Goal: Understand process/instructions

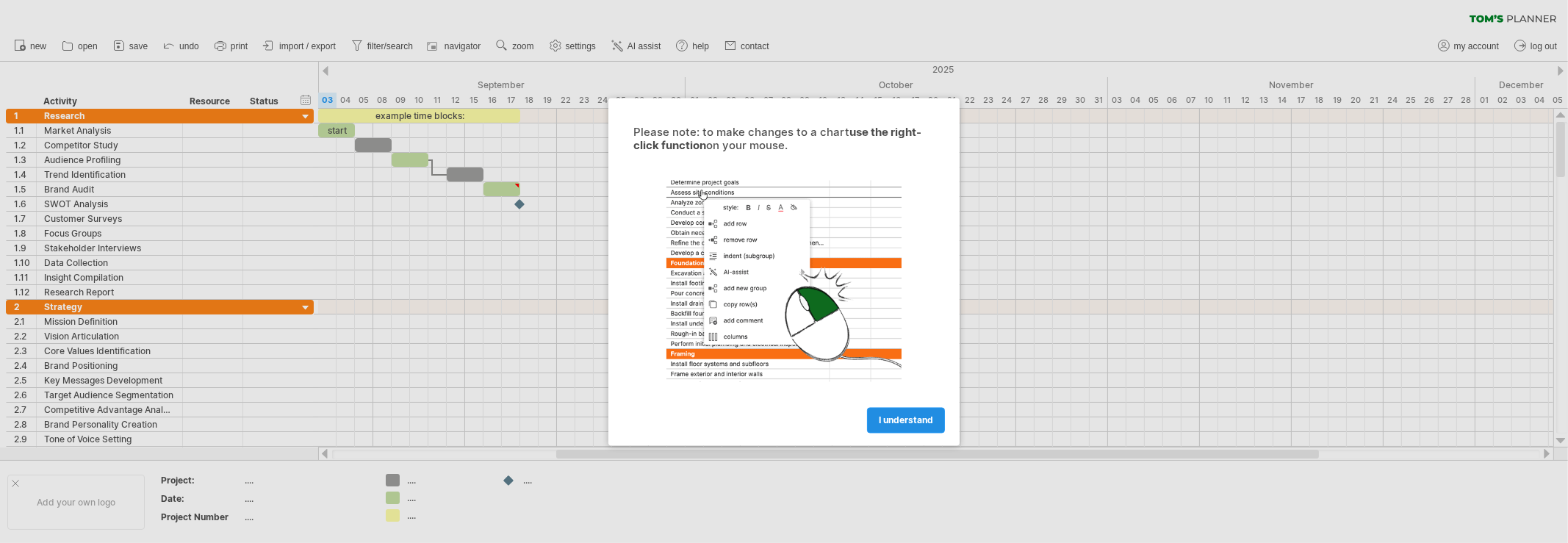
click at [894, 417] on span "I understand" at bounding box center [905, 419] width 54 height 11
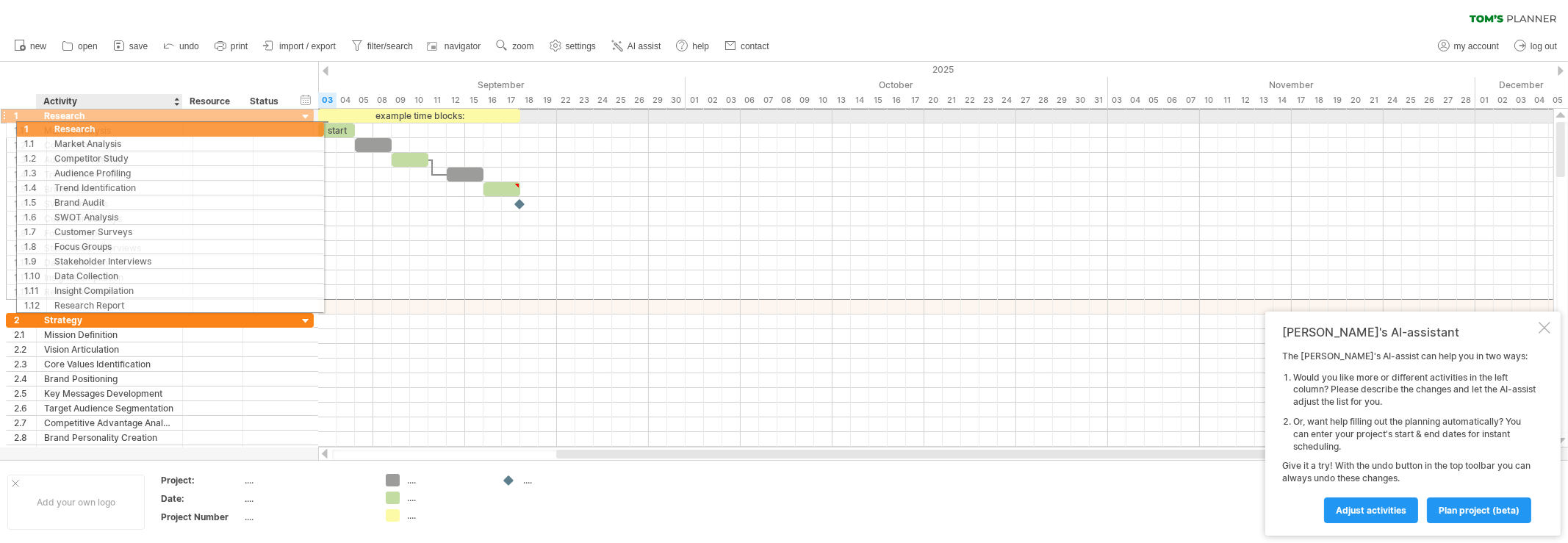
click at [58, 117] on div "Research" at bounding box center [110, 116] width 131 height 14
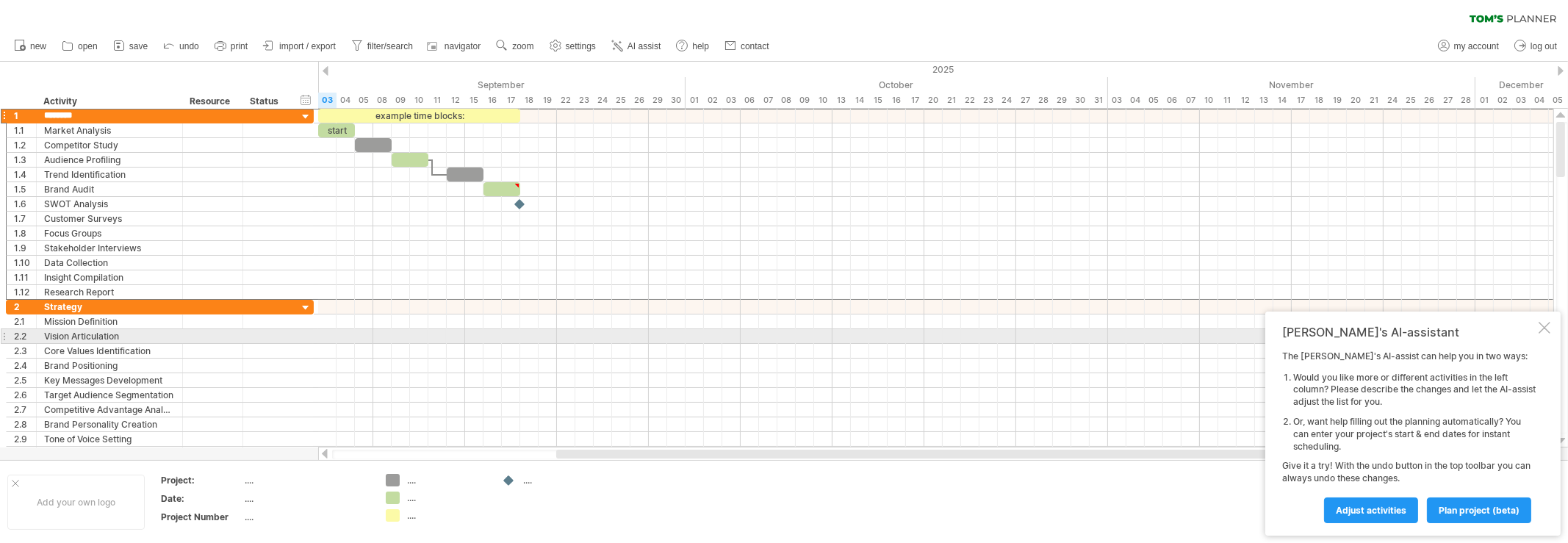
click at [1547, 327] on div at bounding box center [1544, 328] width 12 height 12
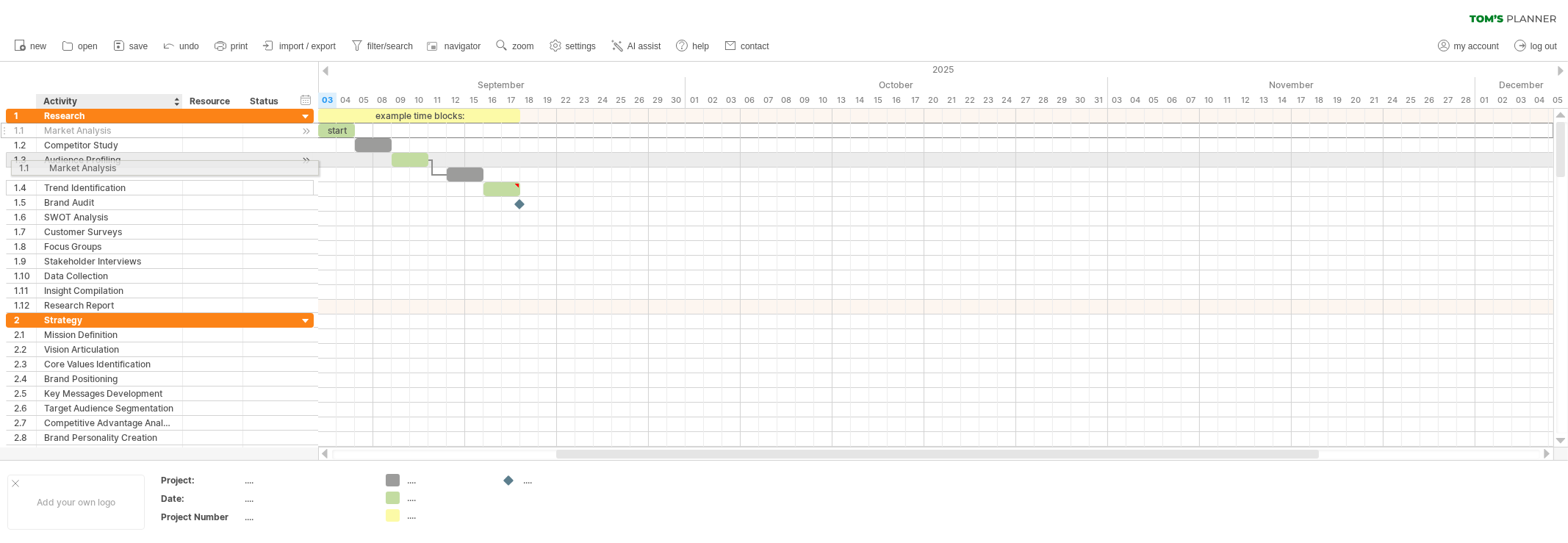
drag, startPoint x: 47, startPoint y: 128, endPoint x: 37, endPoint y: 130, distance: 10.2
click at [38, 137] on div "**********" at bounding box center [160, 211] width 308 height 204
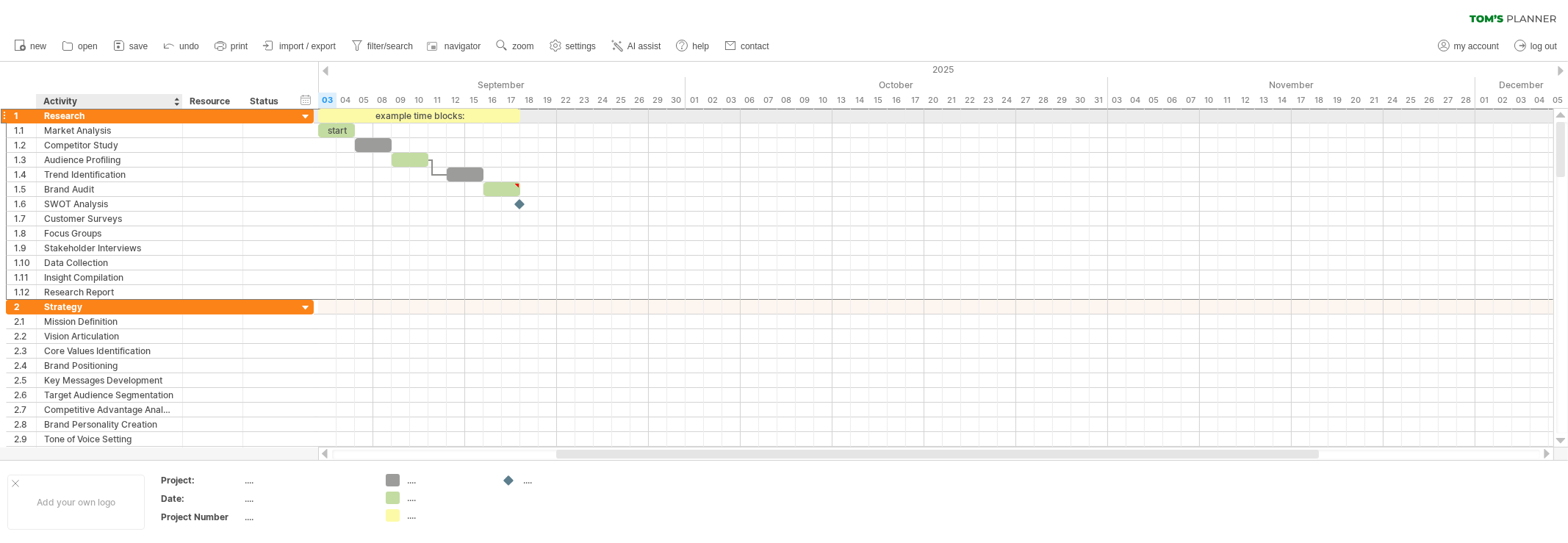
click at [124, 116] on div "Research" at bounding box center [110, 116] width 131 height 14
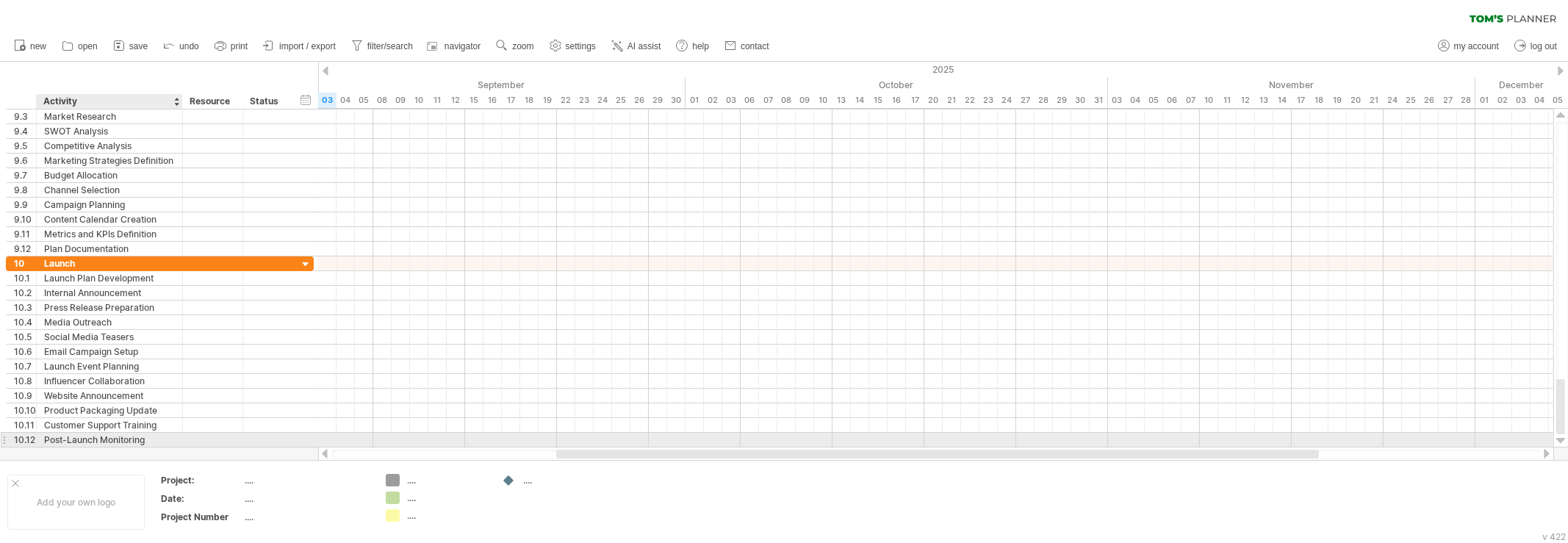
click at [110, 436] on div "Post-Launch Monitoring" at bounding box center [110, 439] width 131 height 14
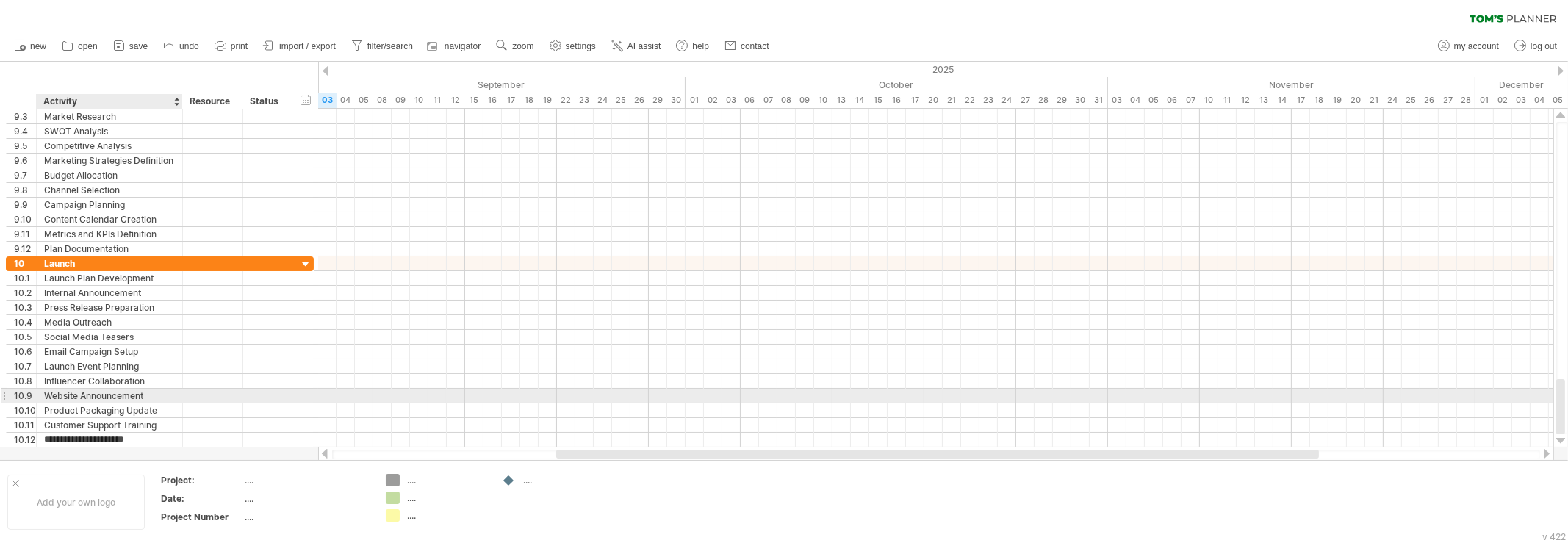
drag, startPoint x: 106, startPoint y: 434, endPoint x: 94, endPoint y: 395, distance: 40.8
click at [94, 395] on div "**********" at bounding box center [160, 352] width 308 height 191
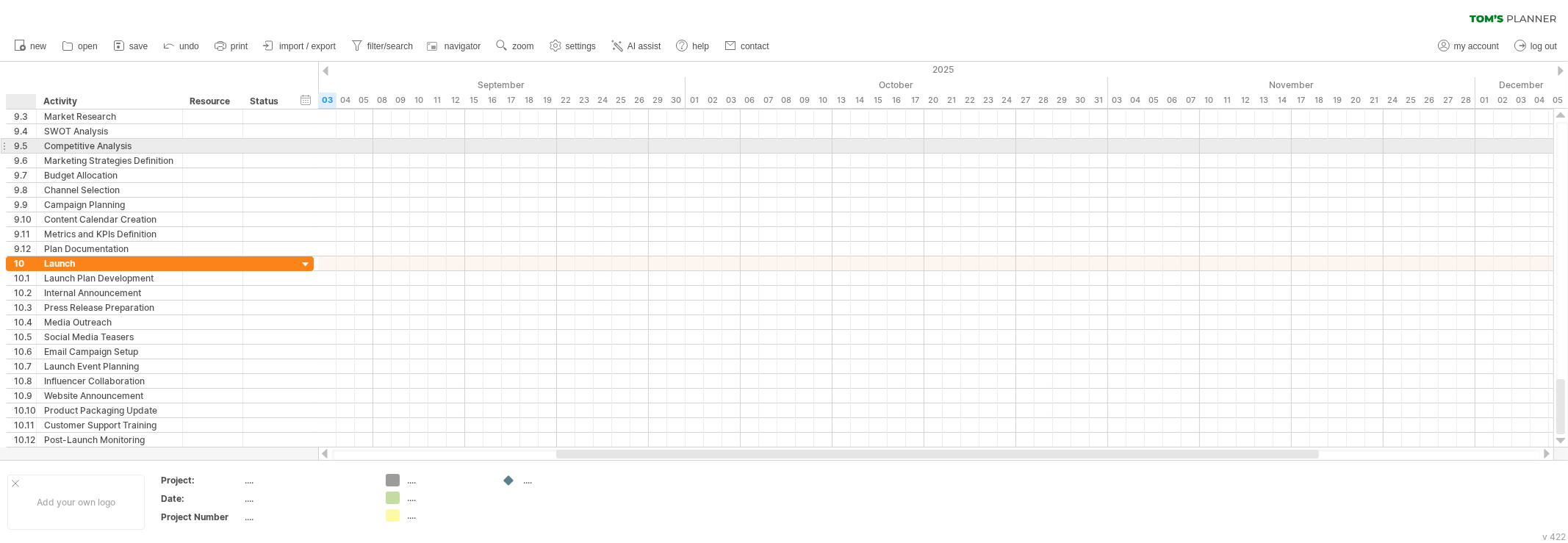
drag, startPoint x: 150, startPoint y: 433, endPoint x: 29, endPoint y: 144, distance: 313.3
click at [29, 144] on div "**********" at bounding box center [160, 271] width 309 height 352
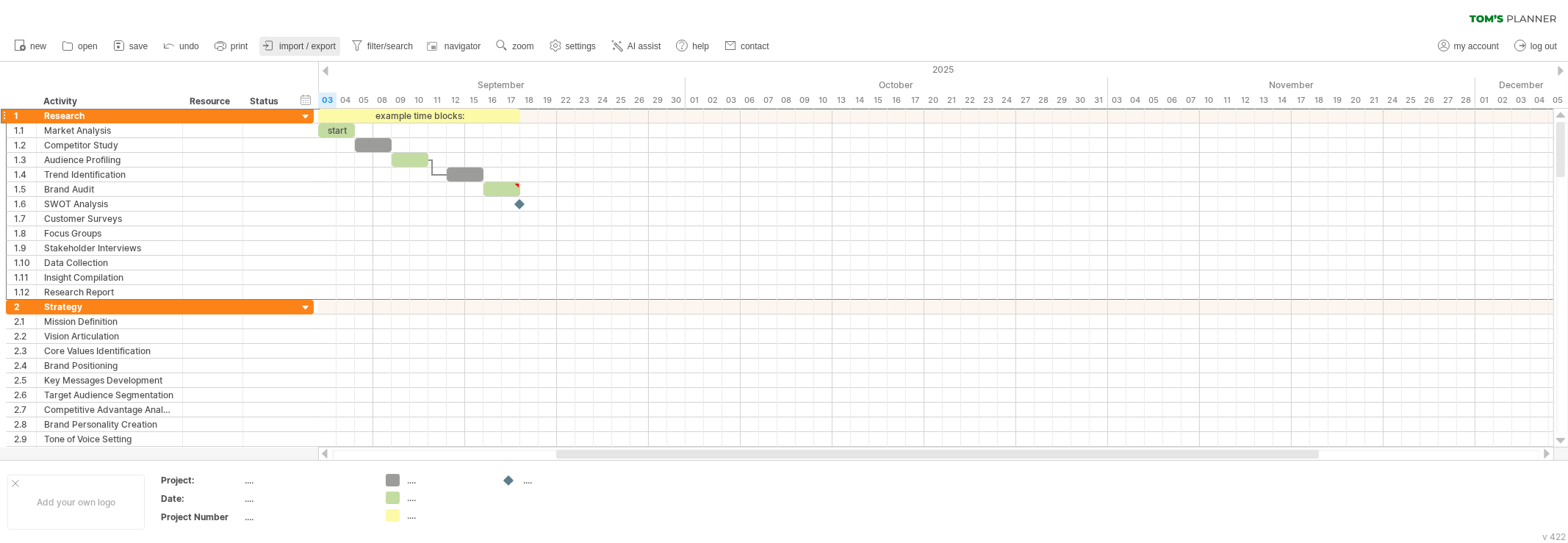
click at [293, 44] on span "import / export" at bounding box center [307, 46] width 57 height 10
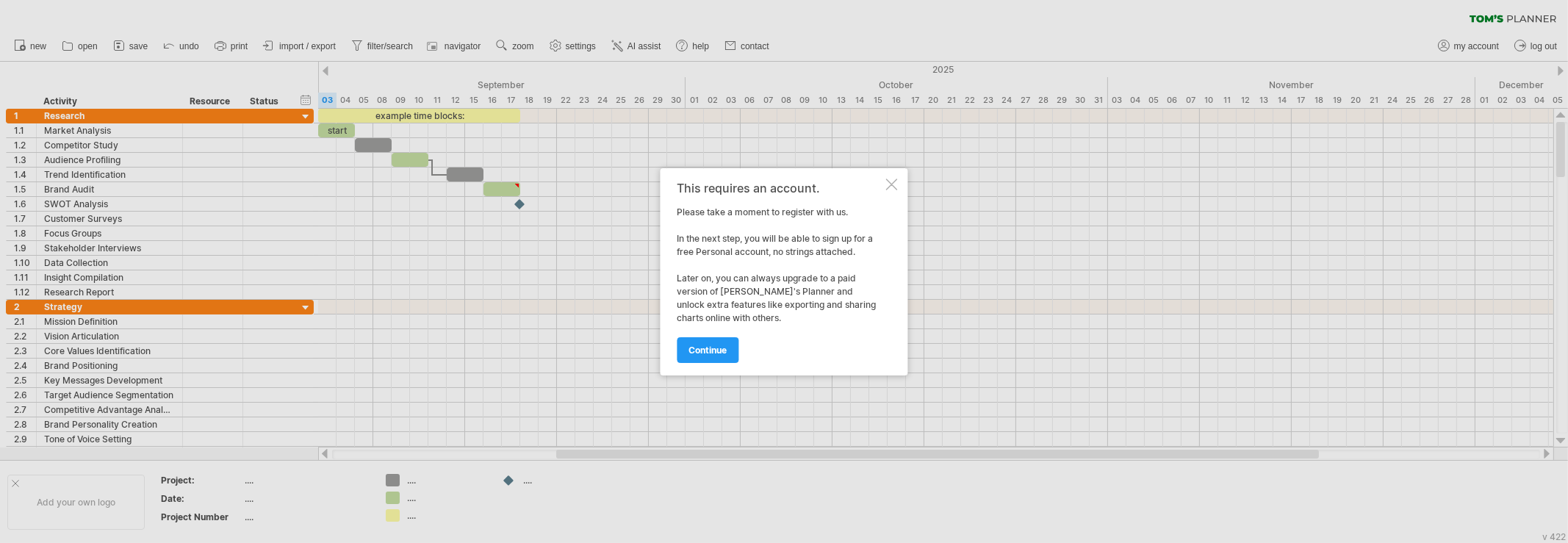
click at [888, 178] on div at bounding box center [892, 184] width 12 height 12
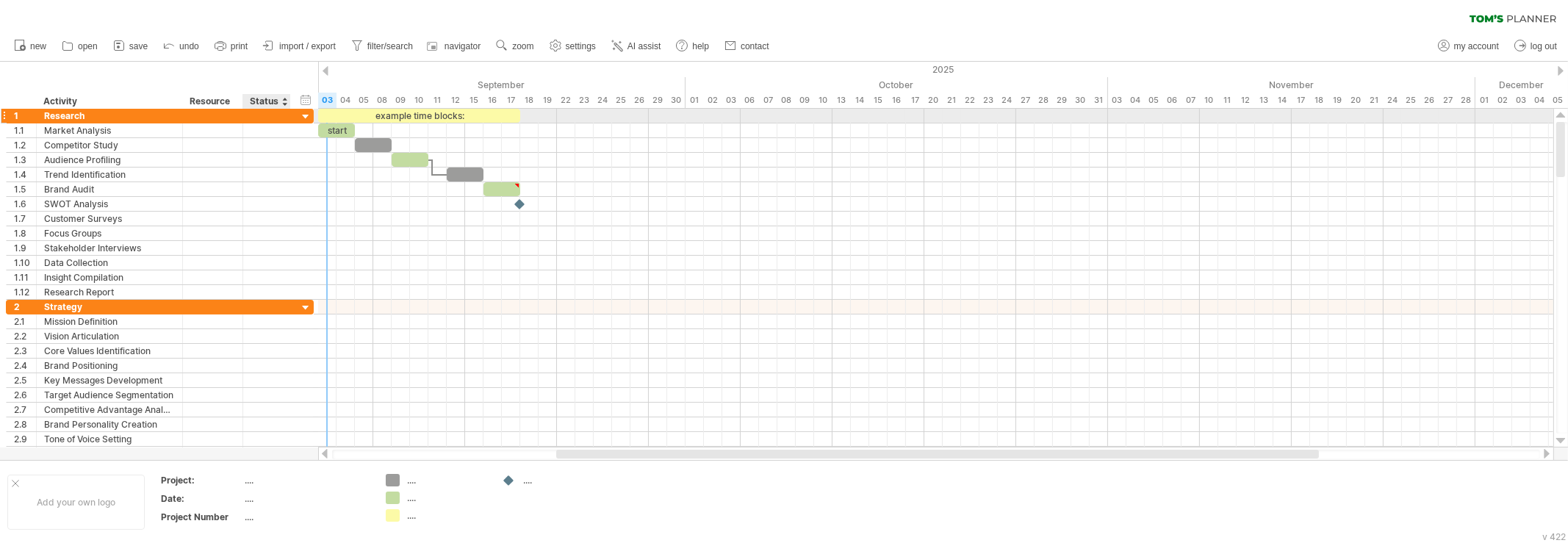
click at [306, 116] on div at bounding box center [306, 117] width 14 height 14
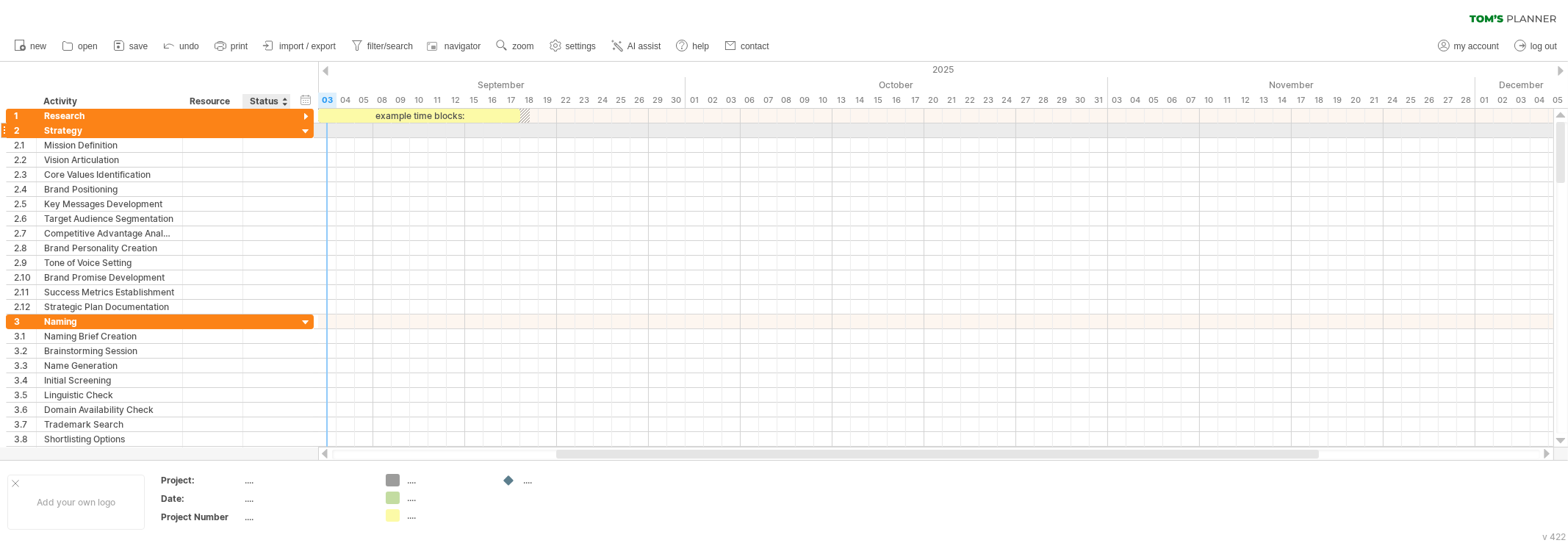
click at [304, 129] on div at bounding box center [306, 131] width 14 height 14
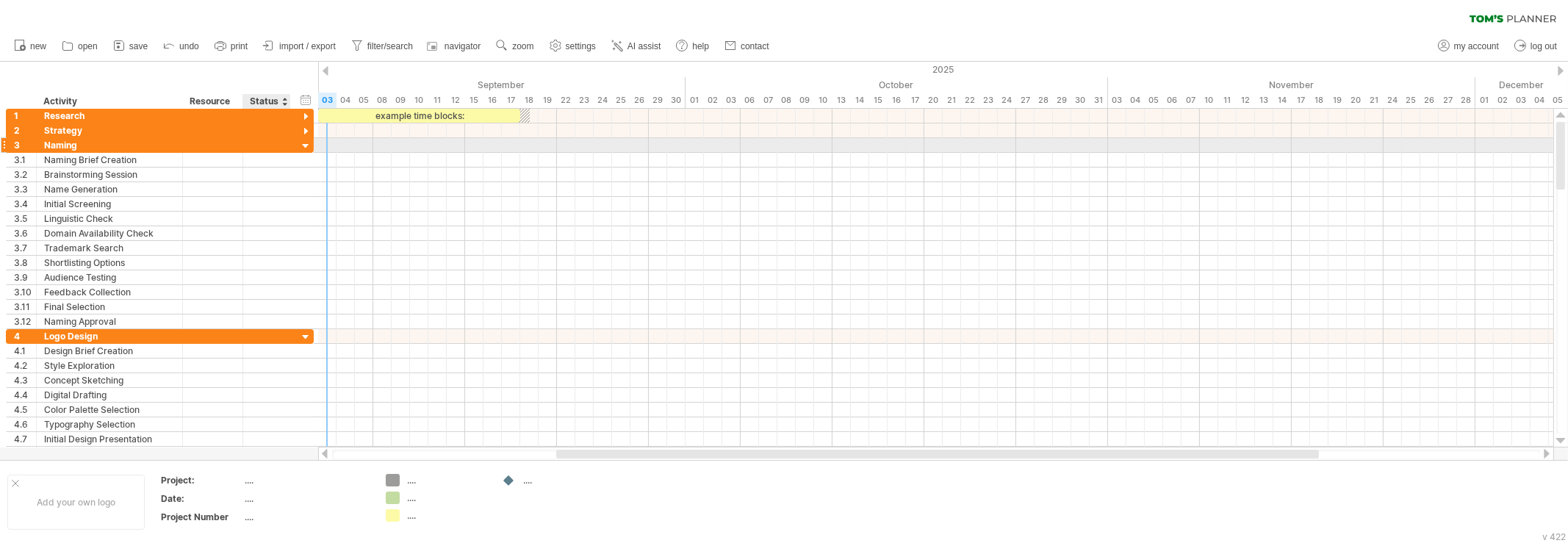
click at [301, 142] on div at bounding box center [306, 146] width 14 height 14
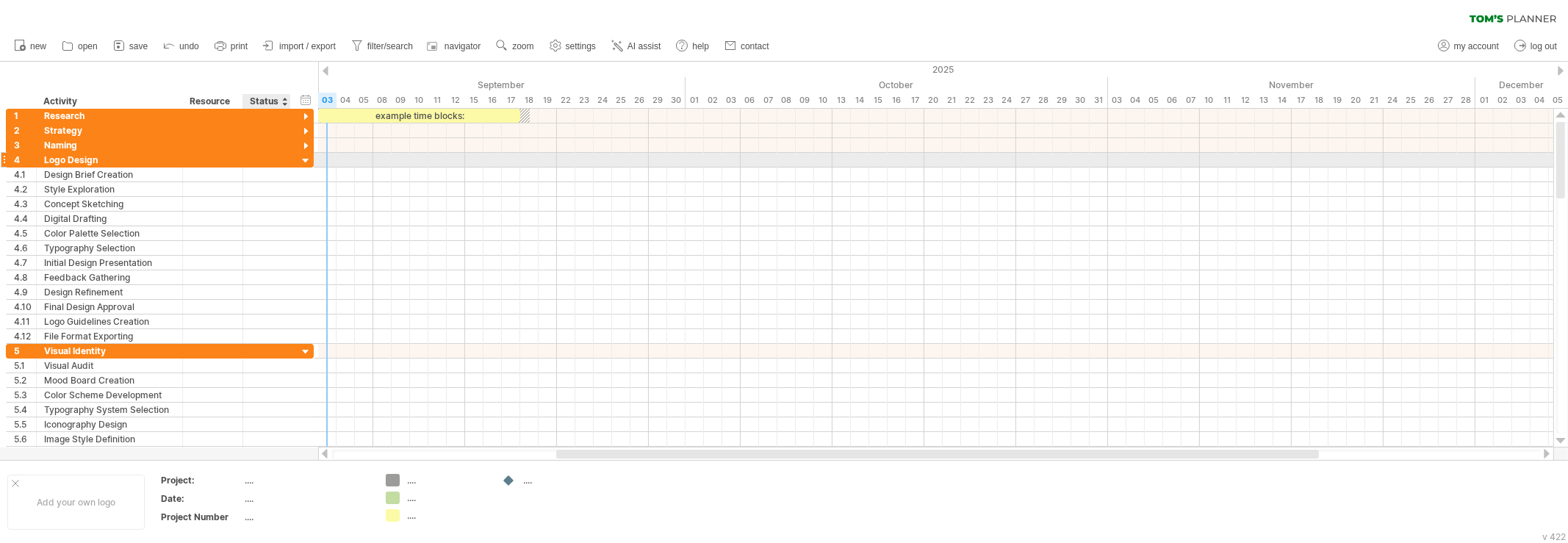
click at [301, 156] on div at bounding box center [306, 161] width 14 height 14
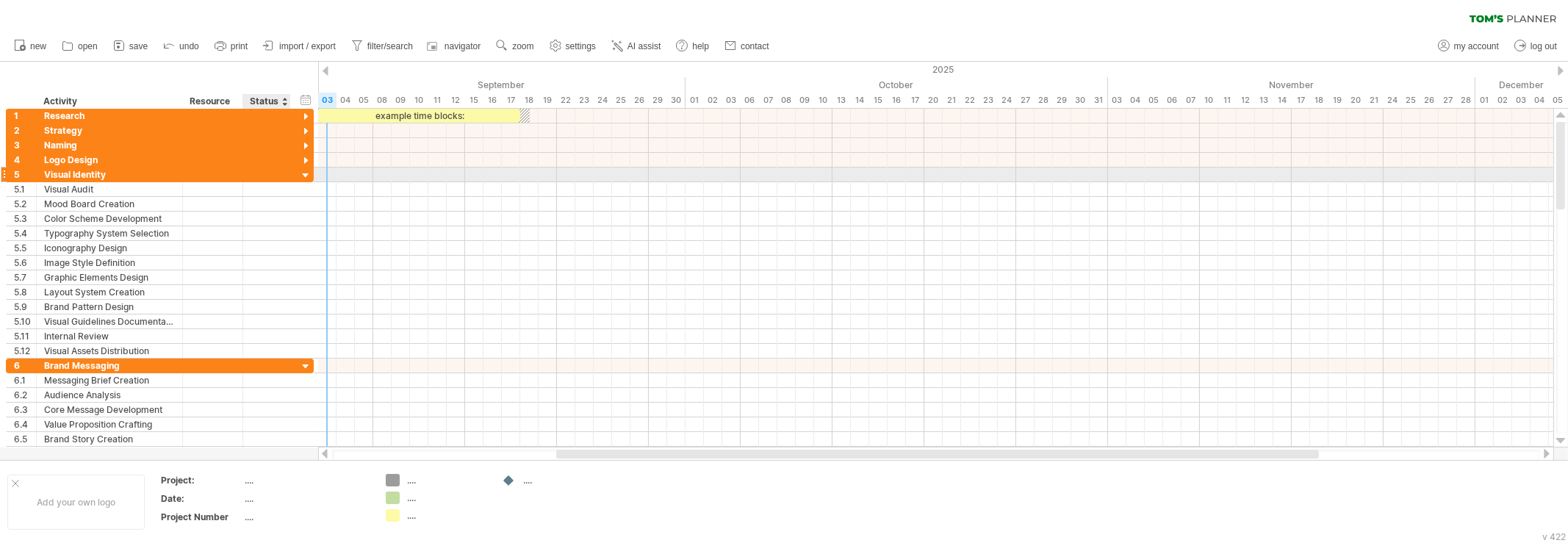
click at [304, 172] on div at bounding box center [306, 176] width 14 height 14
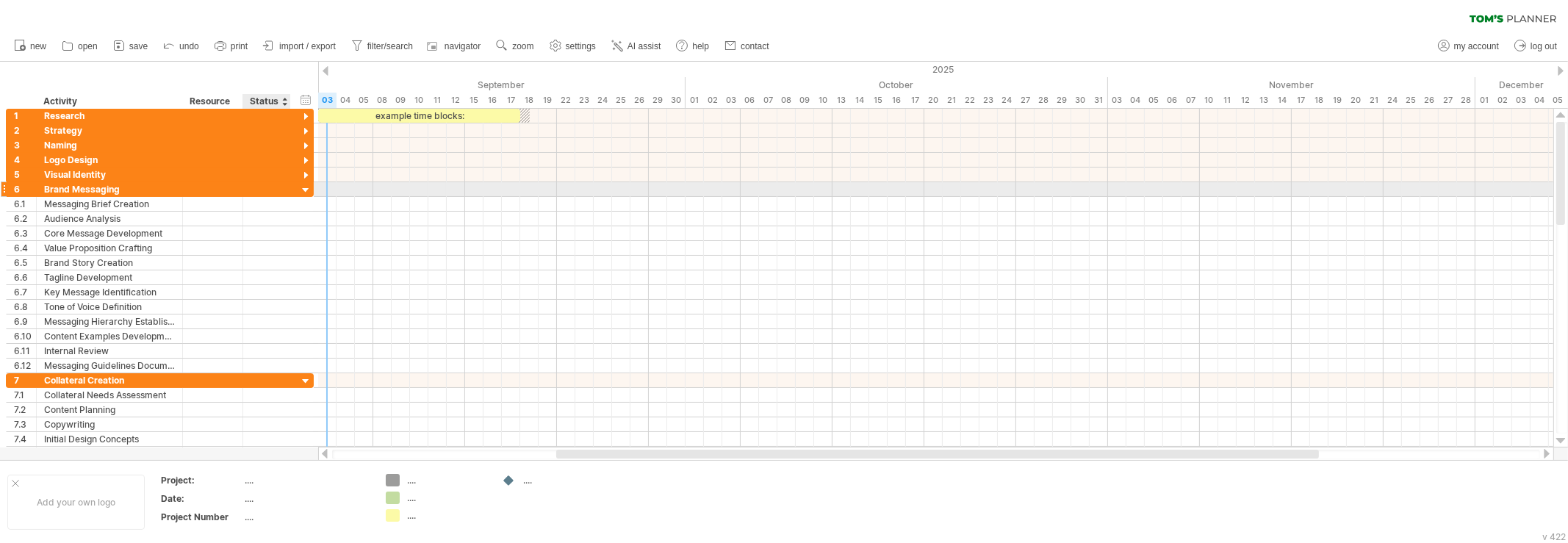
click at [304, 188] on div at bounding box center [306, 191] width 14 height 14
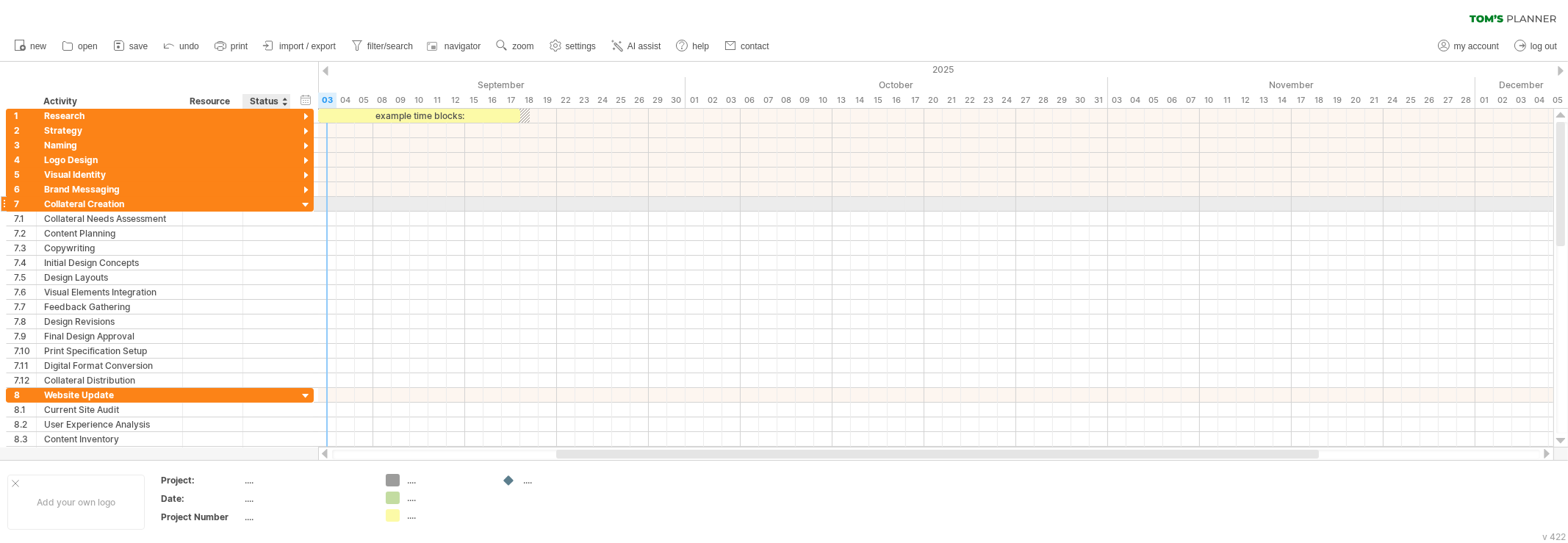
click at [305, 203] on div at bounding box center [306, 205] width 14 height 14
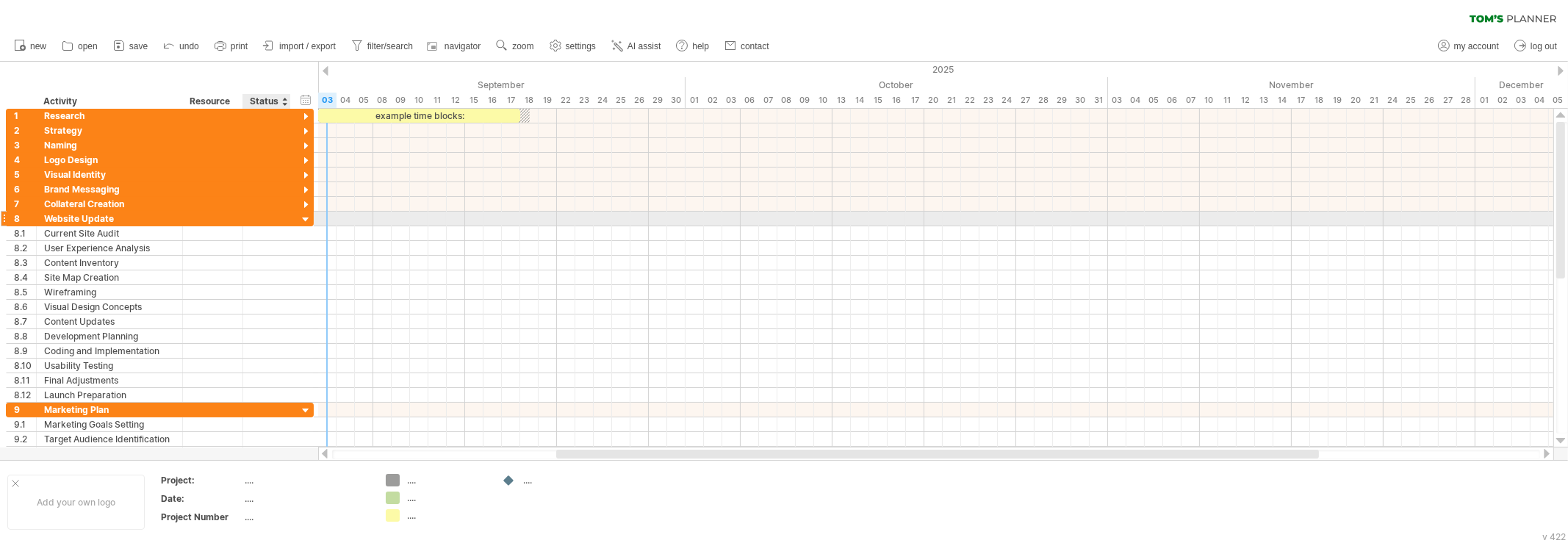
click at [303, 214] on div at bounding box center [306, 220] width 14 height 14
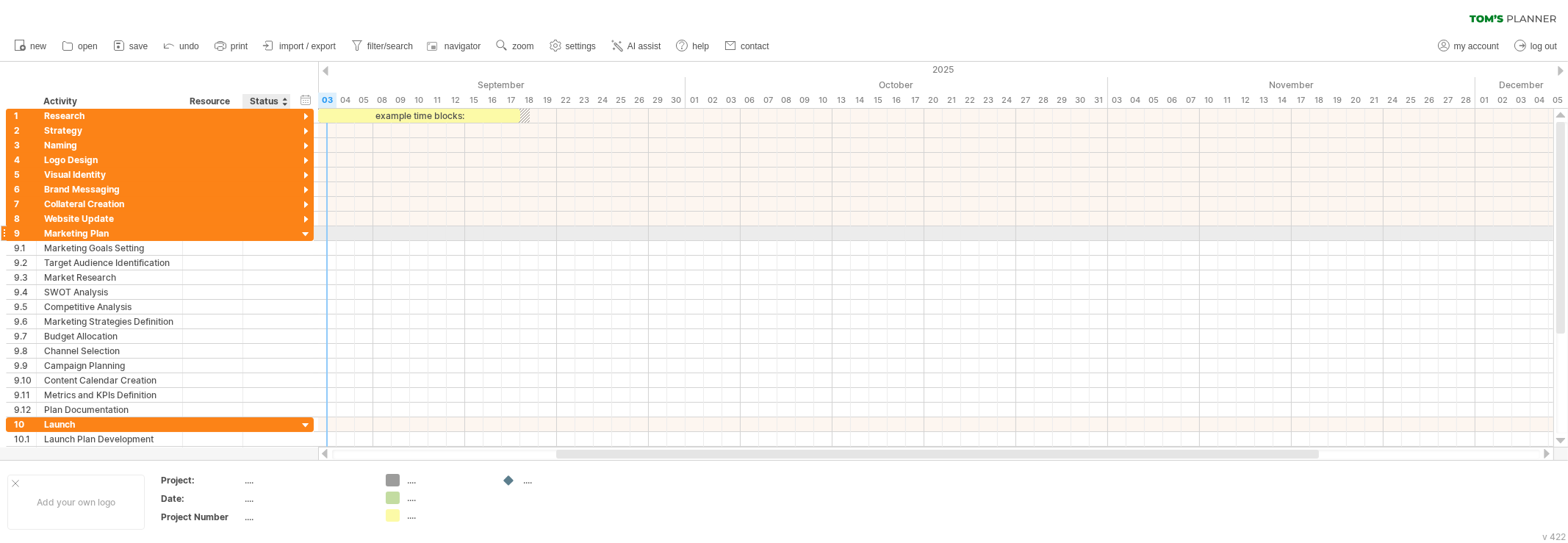
click at [302, 230] on div at bounding box center [306, 235] width 14 height 14
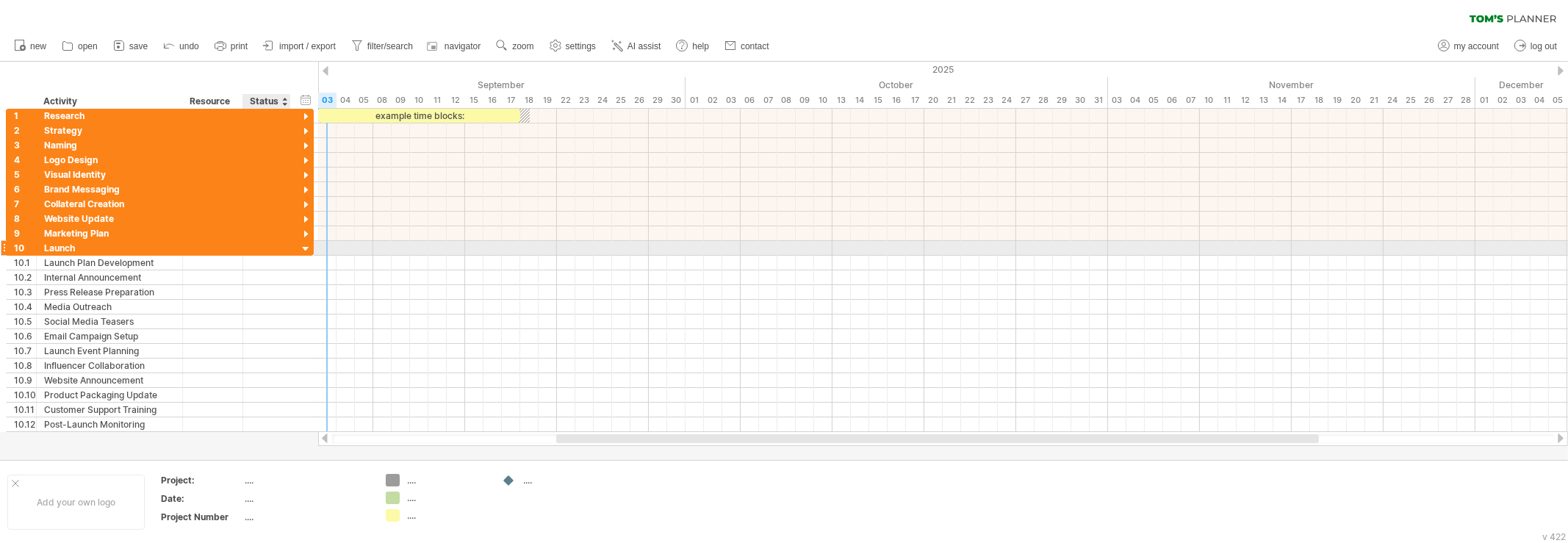
click at [303, 249] on div at bounding box center [306, 250] width 14 height 14
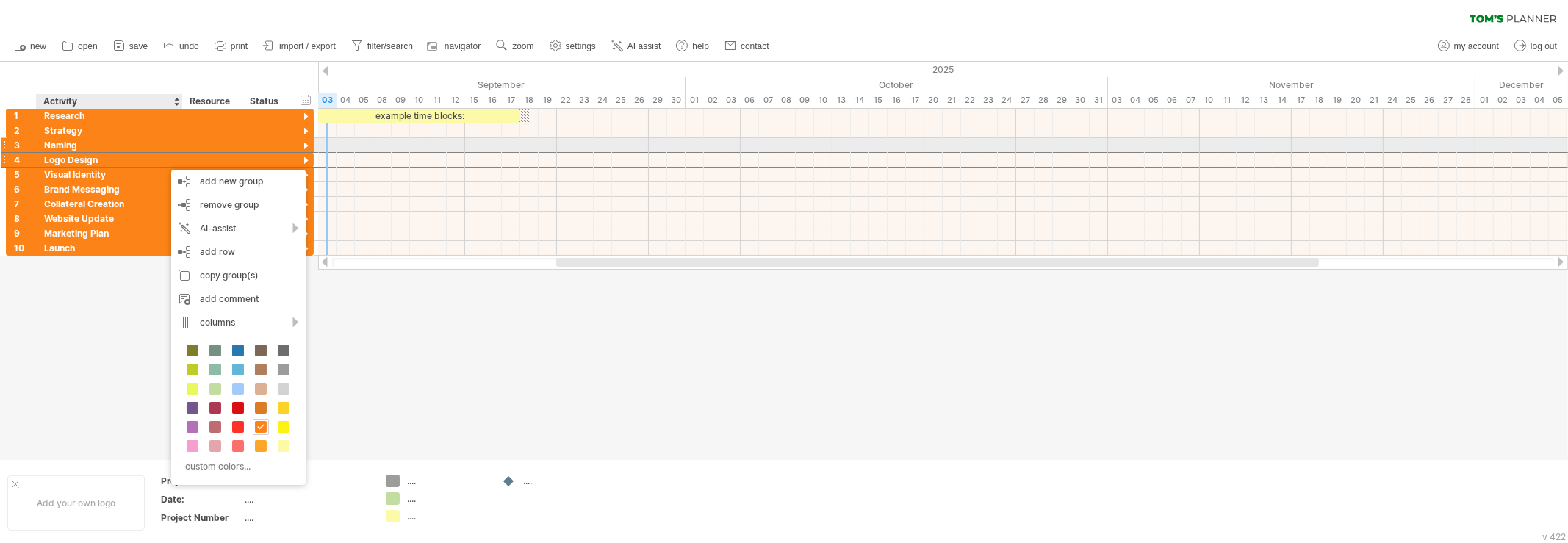
click at [138, 142] on div "Naming" at bounding box center [110, 145] width 131 height 14
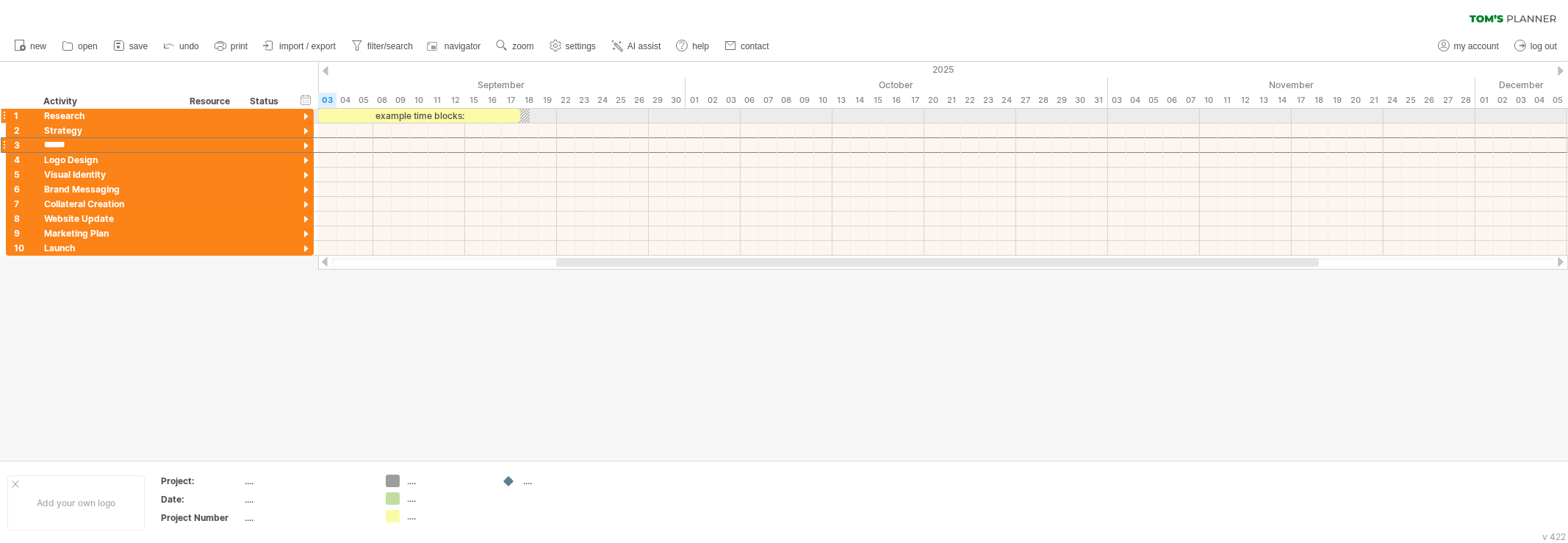
click at [3, 116] on div at bounding box center [3, 116] width 6 height 16
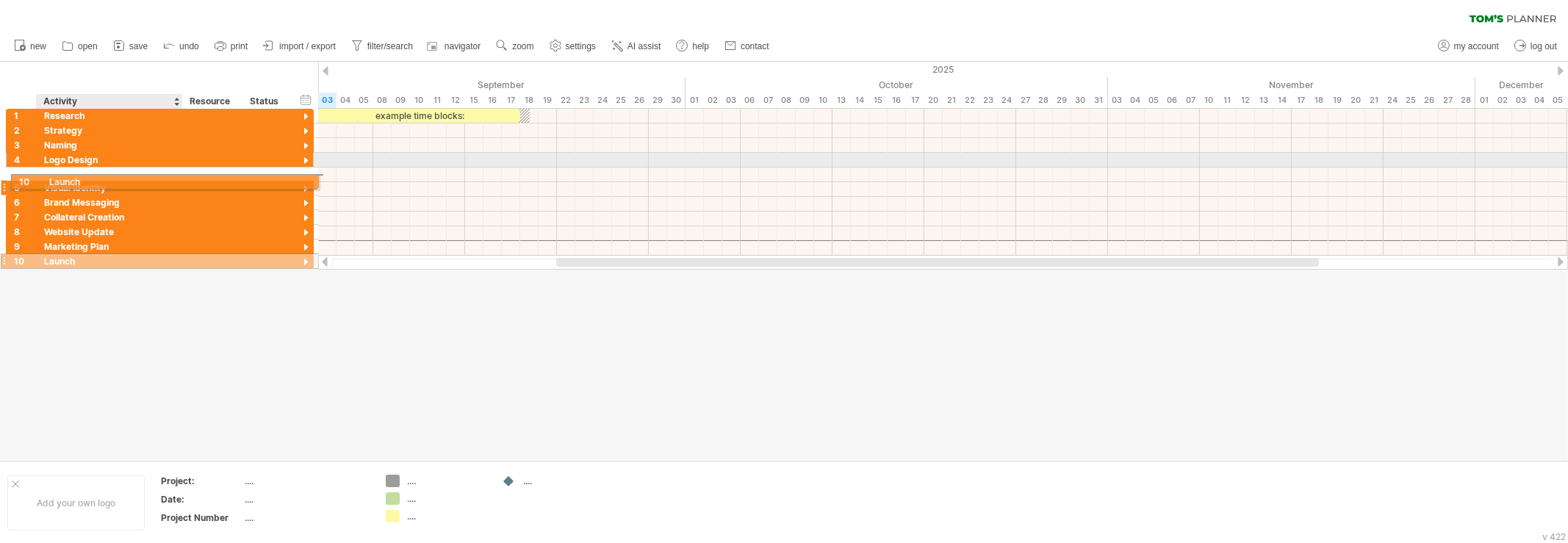
drag, startPoint x: 102, startPoint y: 245, endPoint x: 101, endPoint y: 179, distance: 66.0
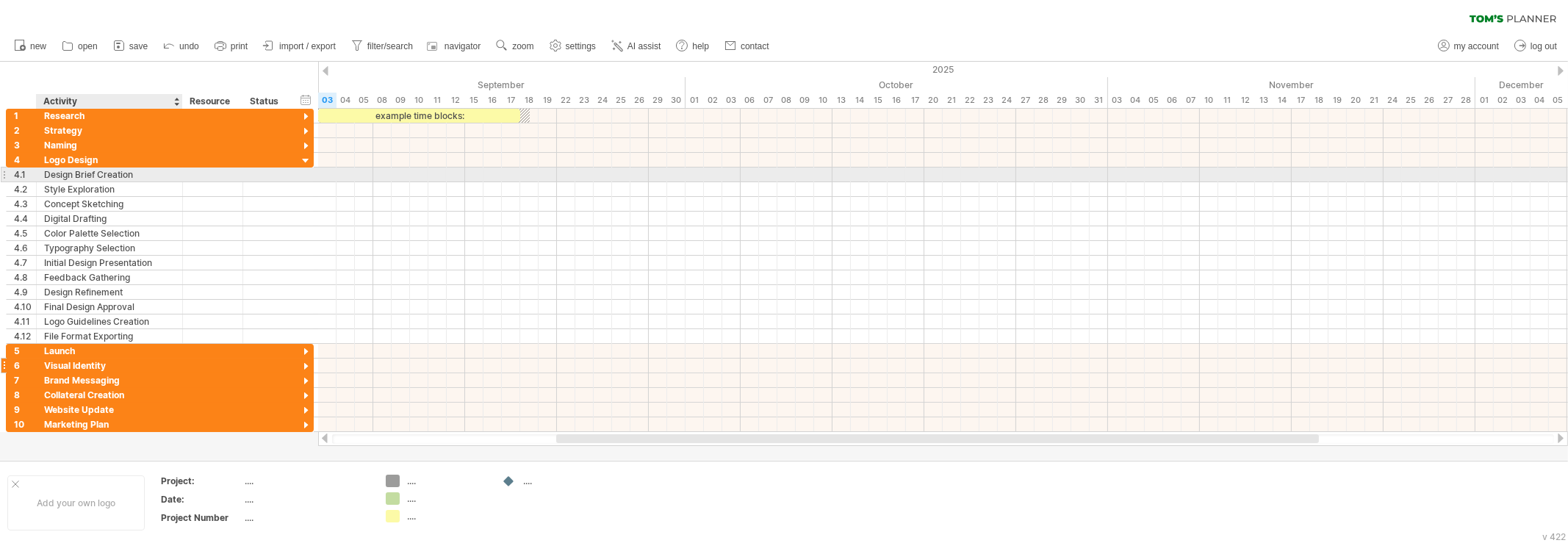
click at [102, 179] on div "Design Brief Creation" at bounding box center [110, 174] width 131 height 14
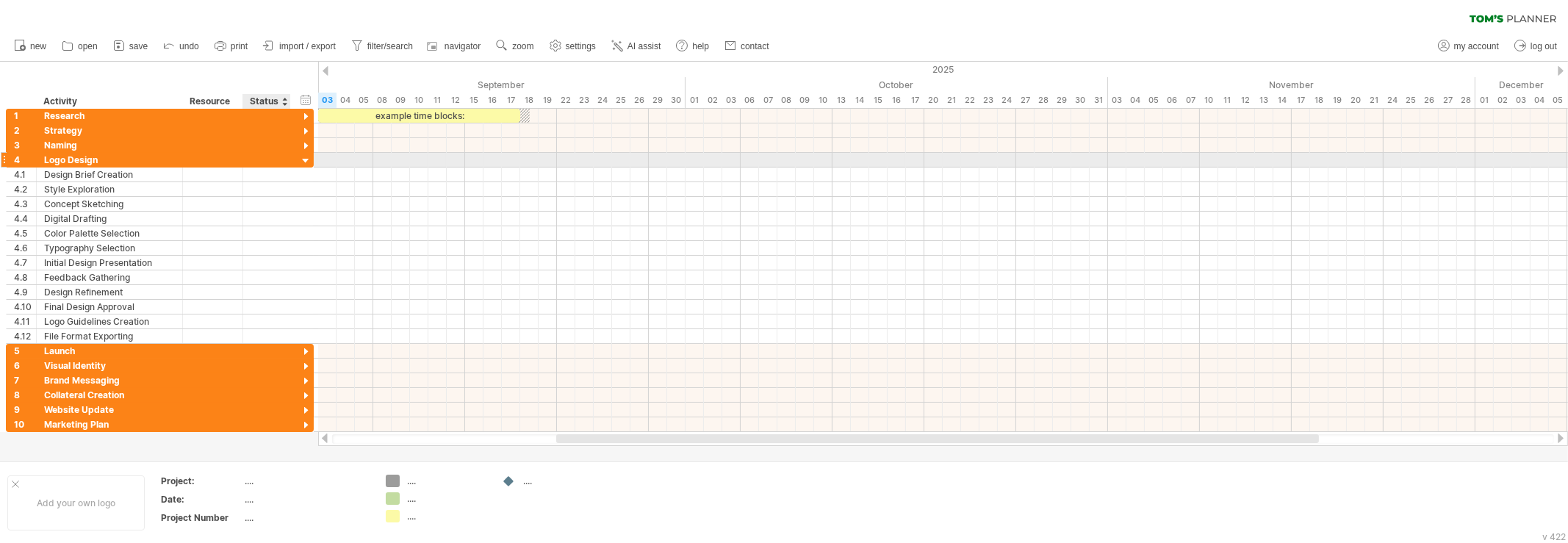
click at [306, 158] on div at bounding box center [306, 161] width 14 height 14
